Goal: Check status: Check status

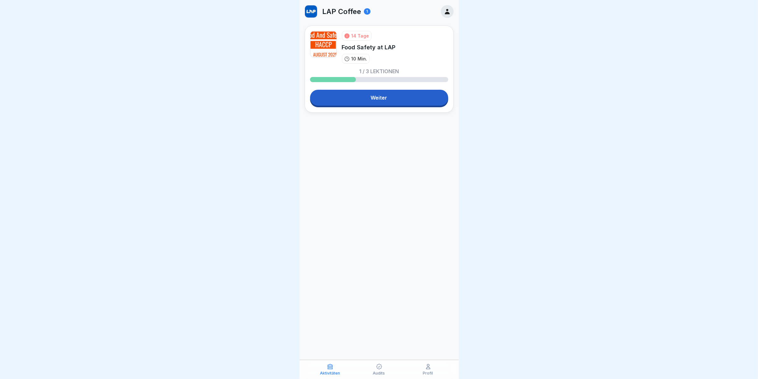
click at [381, 376] on p "Audits" at bounding box center [379, 373] width 12 height 4
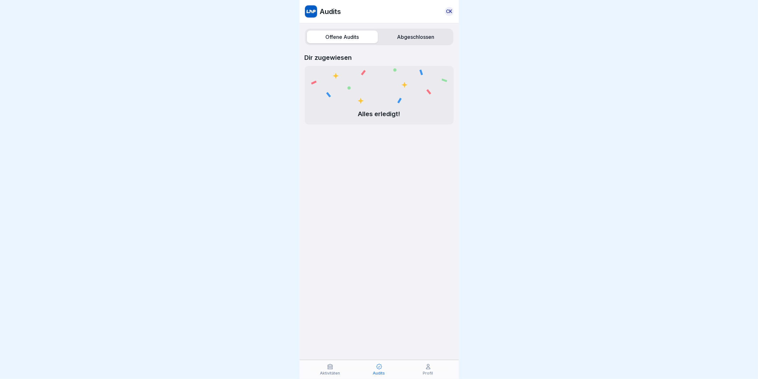
click at [402, 21] on div "Audits CK" at bounding box center [379, 11] width 159 height 23
click at [403, 34] on label "Abgeschlossen" at bounding box center [416, 37] width 71 height 13
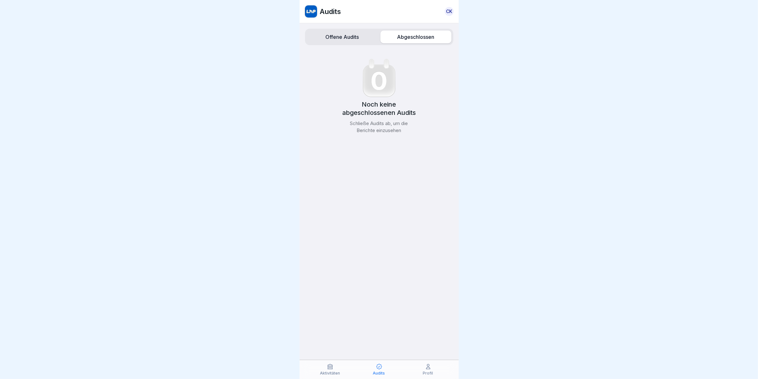
click at [361, 36] on label "Offene Audits" at bounding box center [342, 37] width 71 height 13
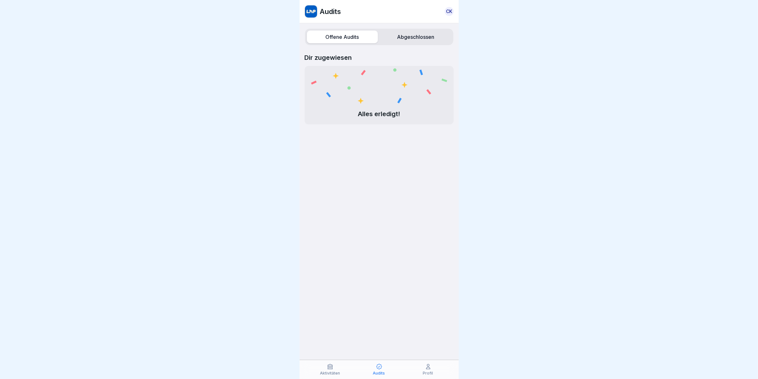
click at [426, 42] on label "Abgeschlossen" at bounding box center [416, 37] width 71 height 13
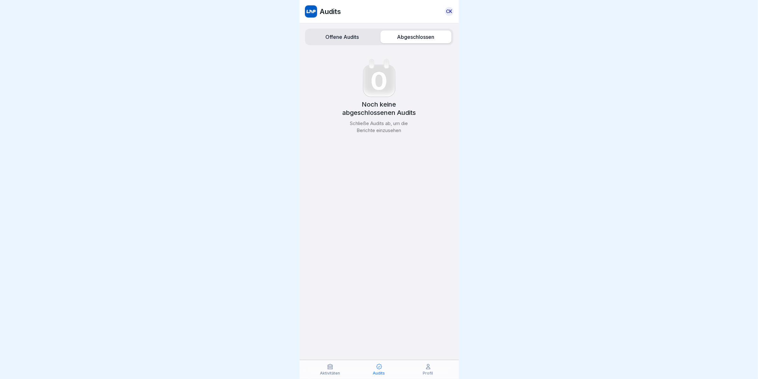
click at [373, 370] on div "Audits" at bounding box center [379, 370] width 46 height 12
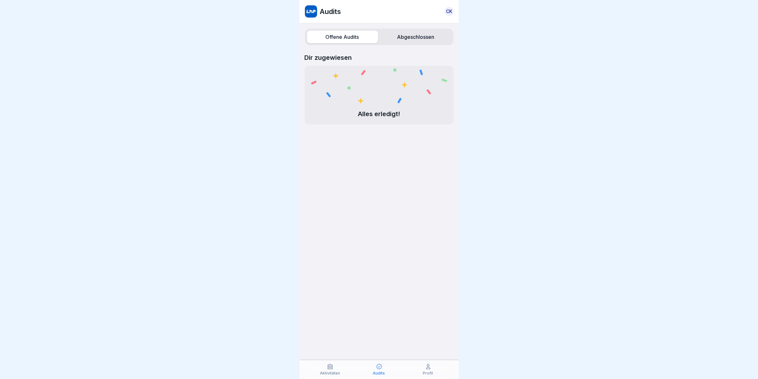
click at [332, 369] on icon at bounding box center [330, 367] width 5 height 5
